Goal: Information Seeking & Learning: Learn about a topic

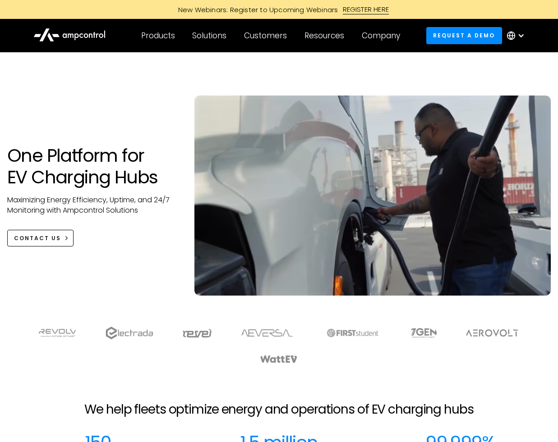
click at [113, 170] on h1 "One Platform for EV Charging Hubs" at bounding box center [91, 166] width 169 height 43
click at [94, 179] on h1 "One Platform for EV Charging Hubs" at bounding box center [91, 166] width 169 height 43
click at [127, 174] on h1 "One Platform for EV Charging Hubs" at bounding box center [91, 166] width 169 height 43
click at [113, 199] on p "Maximizing Energy Efficiency, Uptime, and 24/7 Monitoring with Ampcontrol Solut…" at bounding box center [91, 205] width 169 height 20
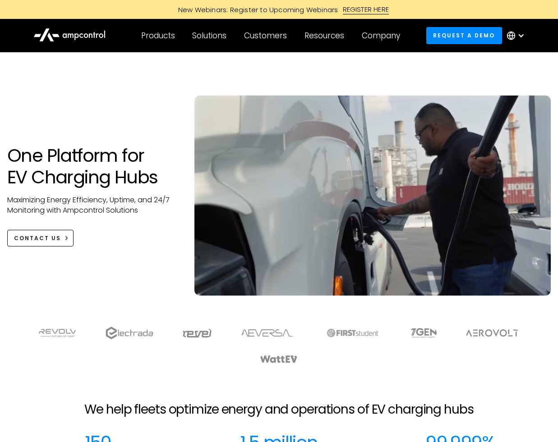
click at [113, 199] on p "Maximizing Energy Efficiency, Uptime, and 24/7 Monitoring with Ampcontrol Solut…" at bounding box center [91, 205] width 169 height 20
click at [82, 175] on h1 "One Platform for EV Charging Hubs" at bounding box center [91, 166] width 169 height 43
click at [78, 178] on h1 "One Platform for EV Charging Hubs" at bounding box center [91, 166] width 169 height 43
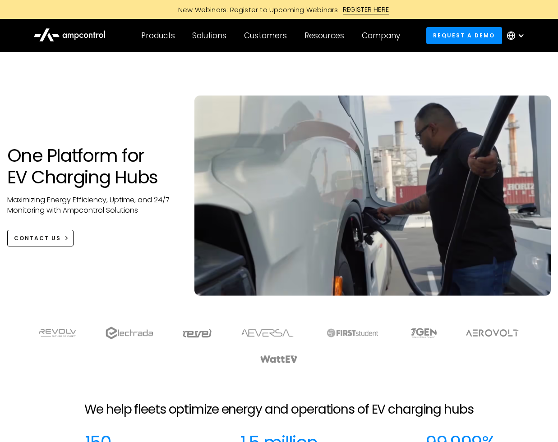
click at [78, 178] on h1 "One Platform for EV Charging Hubs" at bounding box center [91, 166] width 169 height 43
click at [101, 87] on div at bounding box center [278, 88] width 543 height 14
